Goal: Task Accomplishment & Management: Use online tool/utility

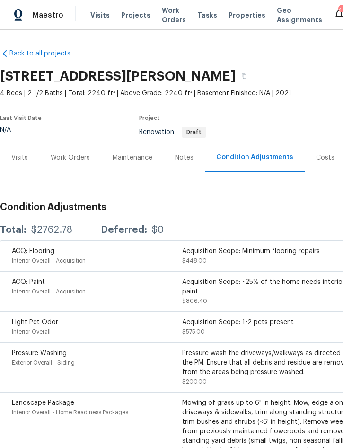
scroll to position [27, 0]
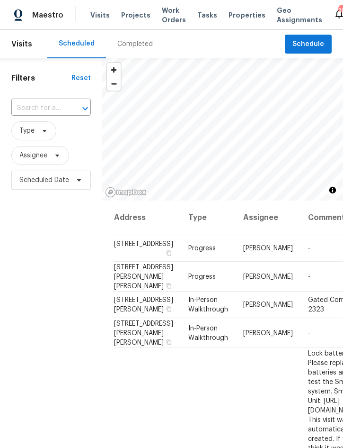
click at [170, 11] on span "Work Orders" at bounding box center [174, 15] width 24 height 19
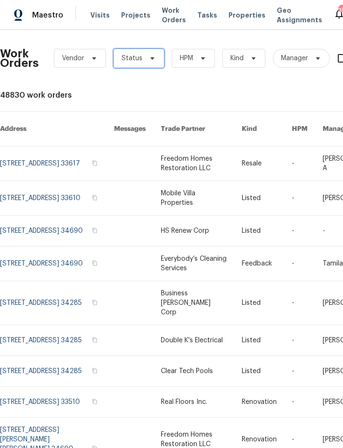
click at [146, 58] on span at bounding box center [151, 58] width 10 height 8
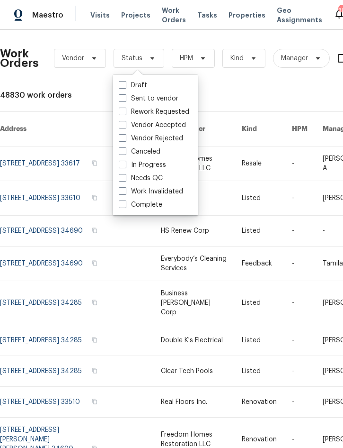
click at [158, 175] on label "Needs QC" at bounding box center [141, 177] width 44 height 9
click at [125, 175] on input "Needs QC" at bounding box center [122, 176] width 6 height 6
checkbox input "true"
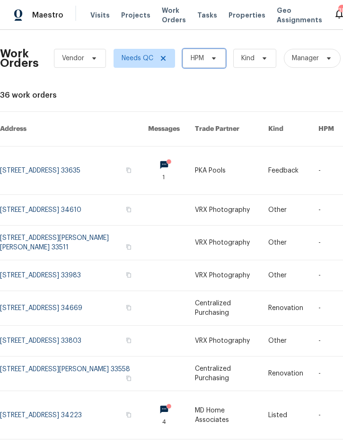
click at [210, 60] on span at bounding box center [212, 58] width 10 height 8
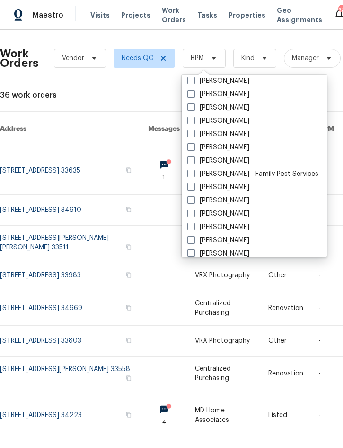
scroll to position [123, 0]
click at [233, 161] on label "[PERSON_NAME]" at bounding box center [219, 160] width 62 height 9
click at [194, 161] on input "[PERSON_NAME]" at bounding box center [191, 159] width 6 height 6
checkbox input "true"
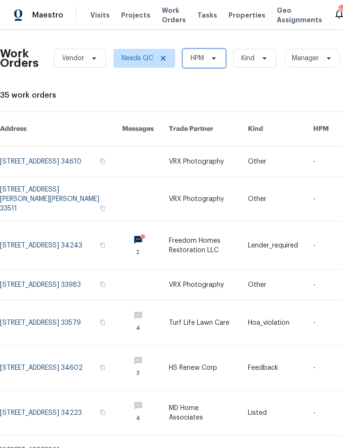
click at [208, 55] on span at bounding box center [212, 58] width 10 height 8
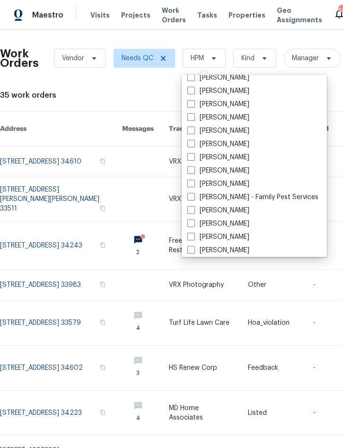
scroll to position [101, 0]
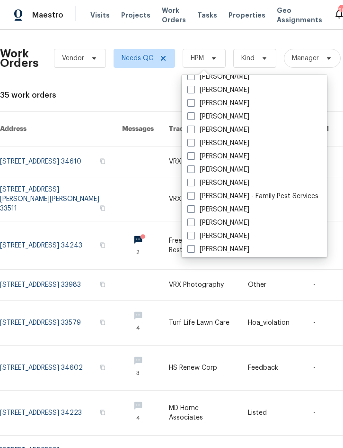
click at [232, 182] on label "[PERSON_NAME]" at bounding box center [219, 182] width 62 height 9
click at [194, 182] on input "[PERSON_NAME]" at bounding box center [191, 181] width 6 height 6
checkbox input "true"
